Goal: Task Accomplishment & Management: Use online tool/utility

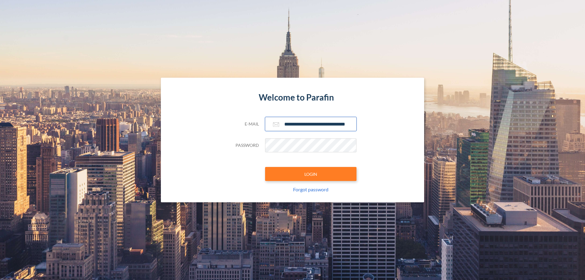
type input "**********"
click at [311, 174] on button "LOGIN" at bounding box center [310, 174] width 91 height 14
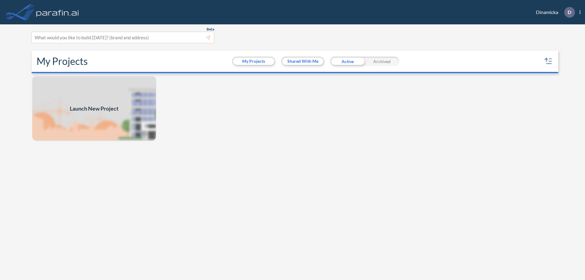
scroll to position [2, 0]
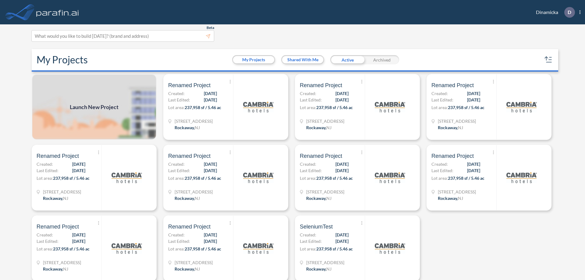
click at [94, 107] on span "Launch New Project" at bounding box center [94, 107] width 49 height 8
